Goal: Information Seeking & Learning: Find specific fact

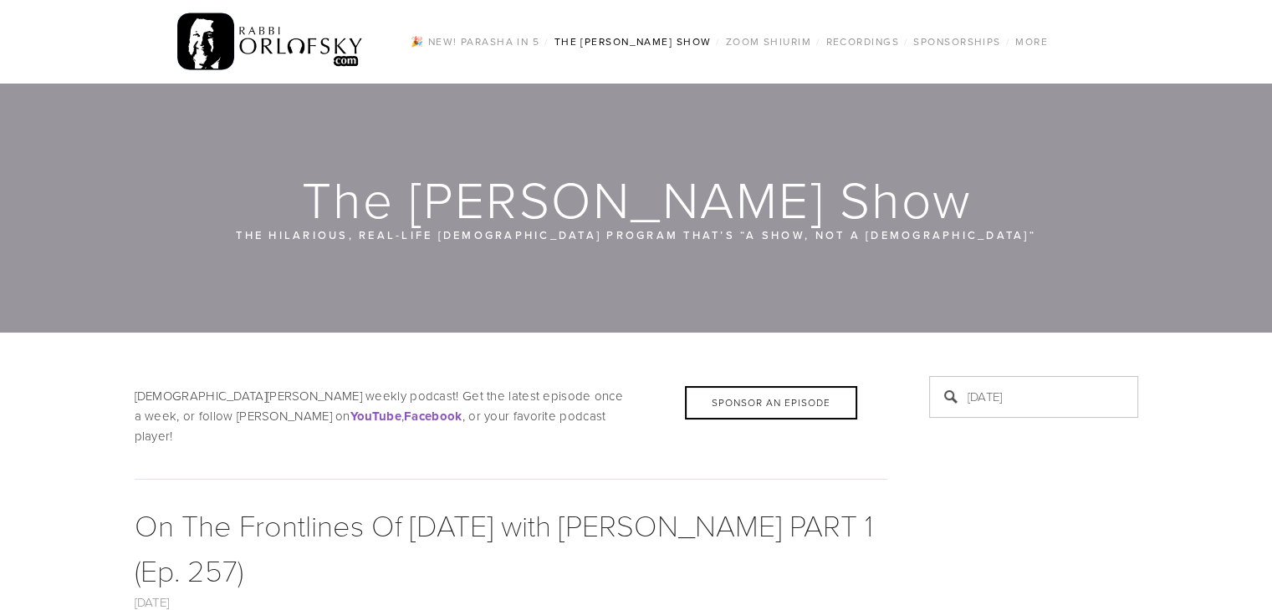
drag, startPoint x: 0, startPoint y: 0, endPoint x: 1001, endPoint y: 409, distance: 1081.2
click at [1001, 409] on input "[DATE]" at bounding box center [1033, 397] width 209 height 42
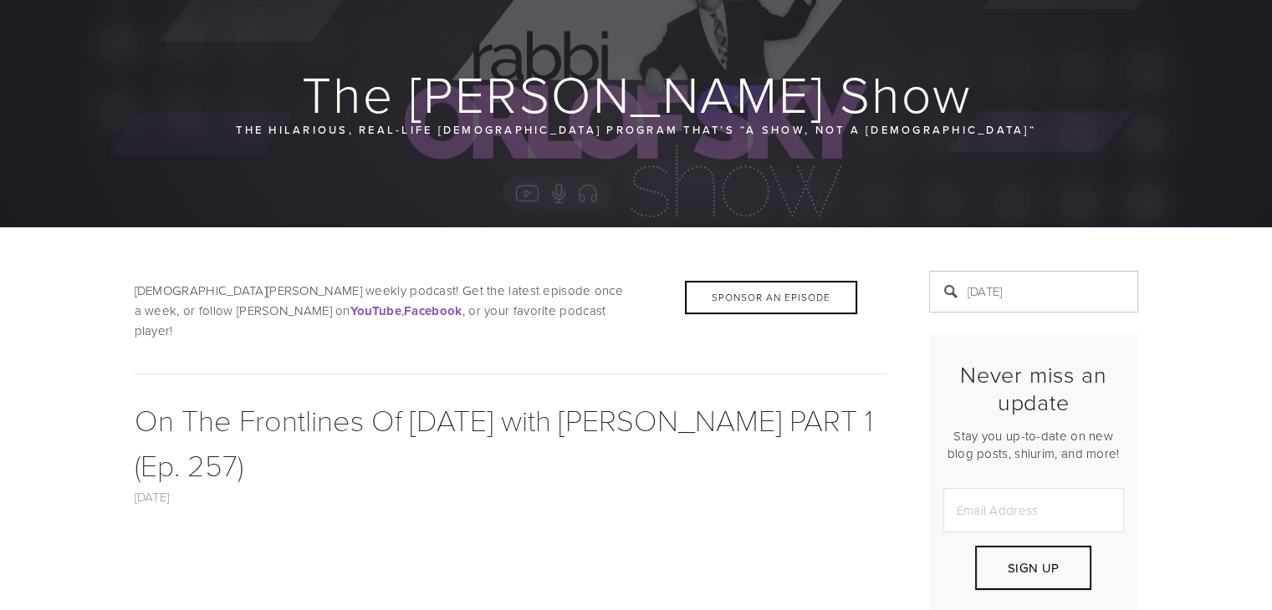
scroll to position [84, 0]
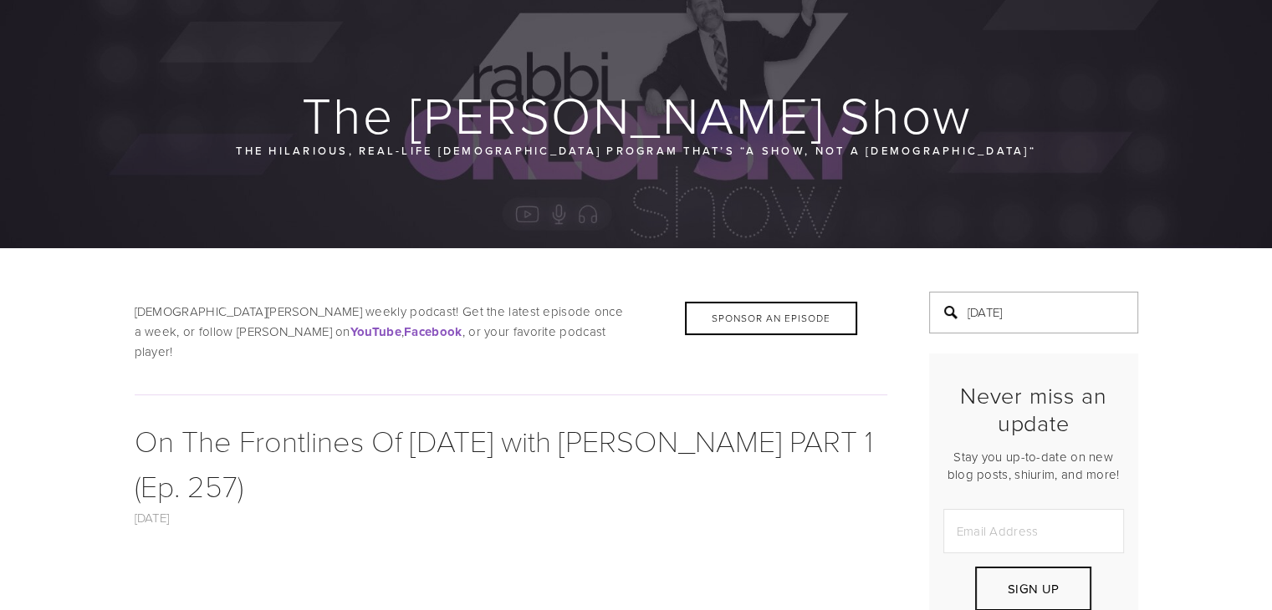
click at [1048, 315] on input "[DATE]" at bounding box center [1033, 313] width 209 height 42
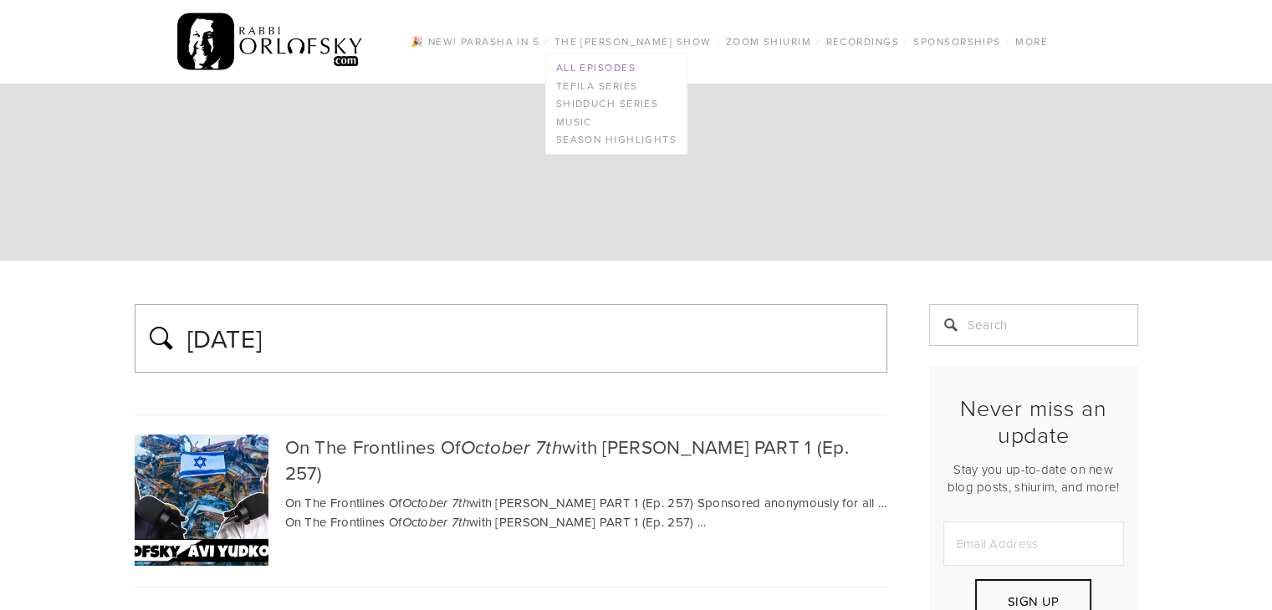
click at [610, 71] on link "All Episodes" at bounding box center [616, 68] width 140 height 18
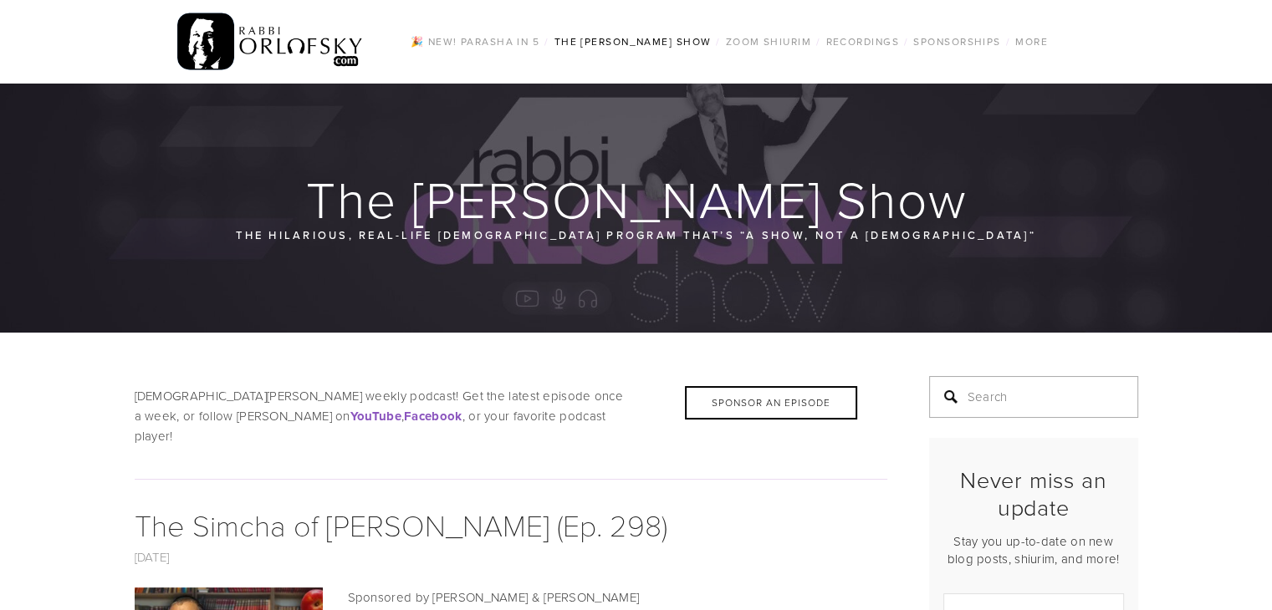
click at [970, 398] on input "Search" at bounding box center [1033, 397] width 209 height 42
type input "[DATE]"
